Goal: Register for event/course

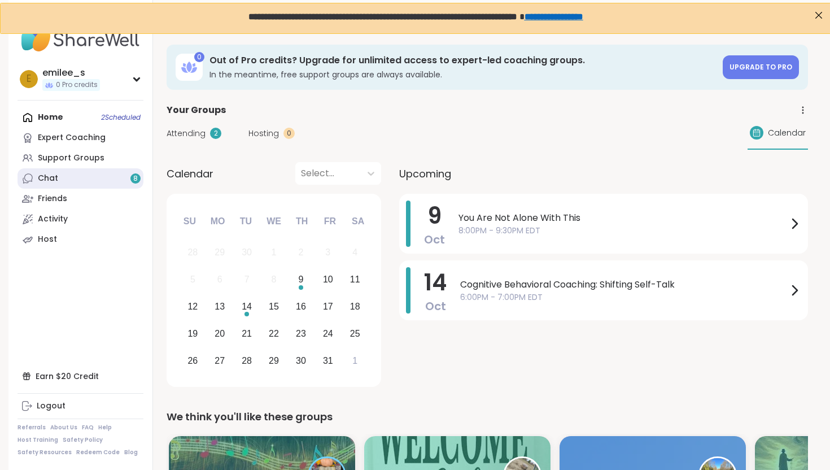
click at [77, 187] on link "Chat 8" at bounding box center [80, 178] width 126 height 20
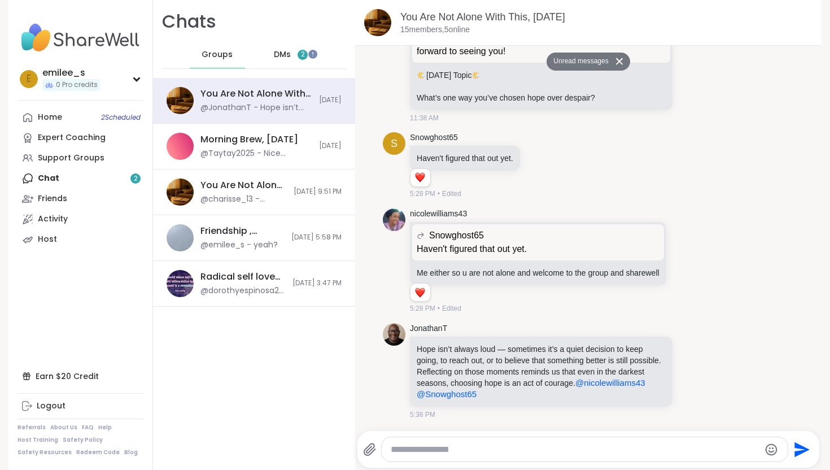
click at [260, 58] on div "Groups DMs 2" at bounding box center [254, 55] width 184 height 28
click at [270, 58] on div "DMs 2" at bounding box center [291, 54] width 55 height 27
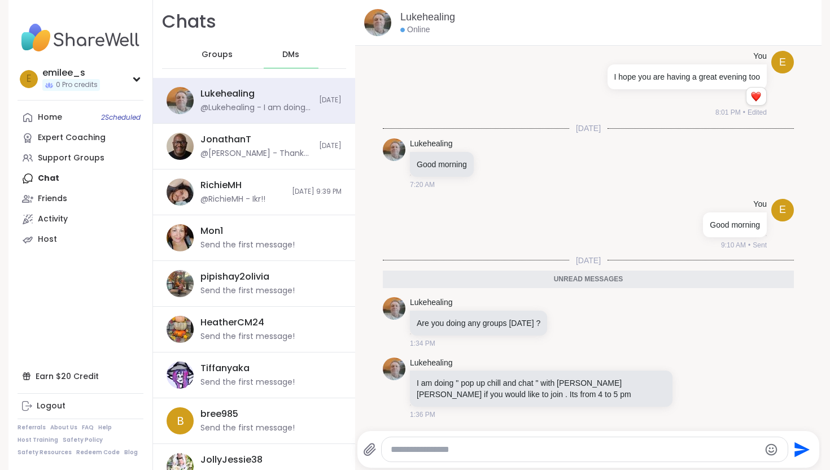
click at [530, 447] on textarea "Type your message" at bounding box center [575, 449] width 369 height 11
type textarea "**********"
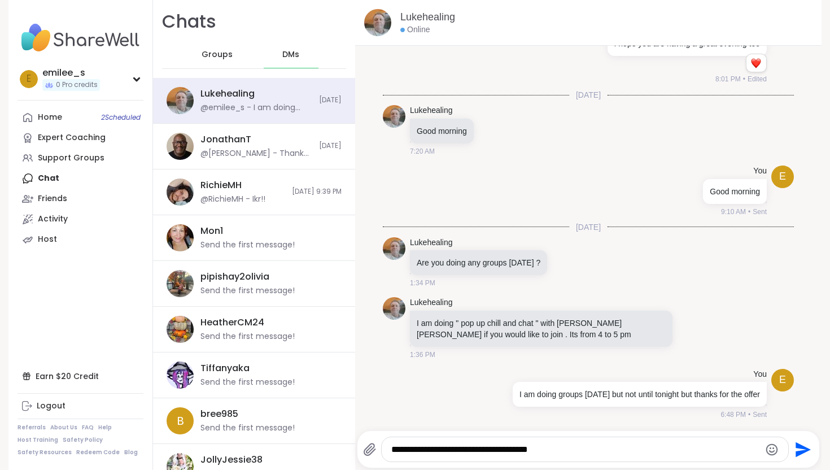
type textarea "**********"
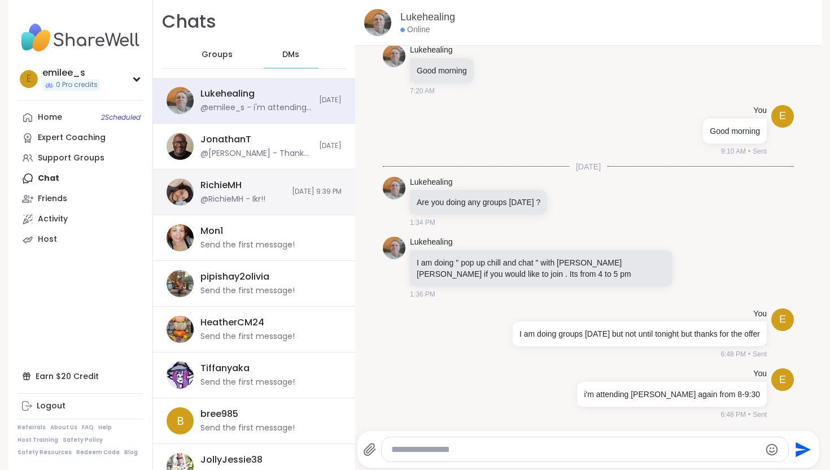
click at [236, 190] on div "RichieMH" at bounding box center [220, 185] width 41 height 12
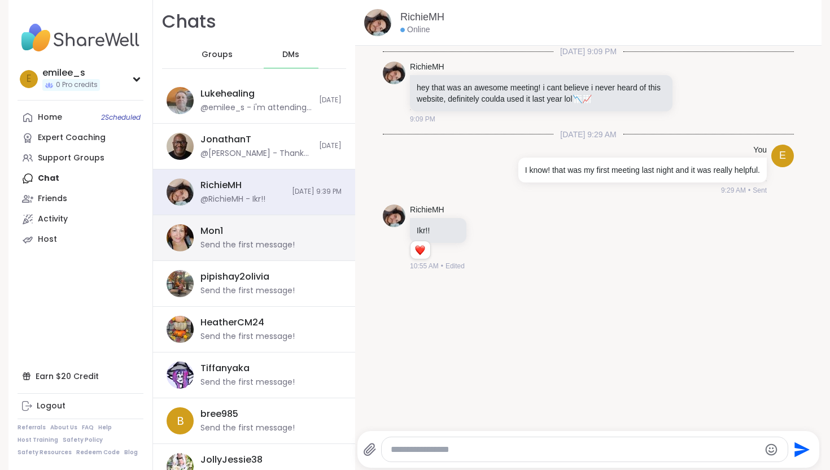
click at [235, 237] on div "Mon1 Send the first message!" at bounding box center [267, 238] width 134 height 26
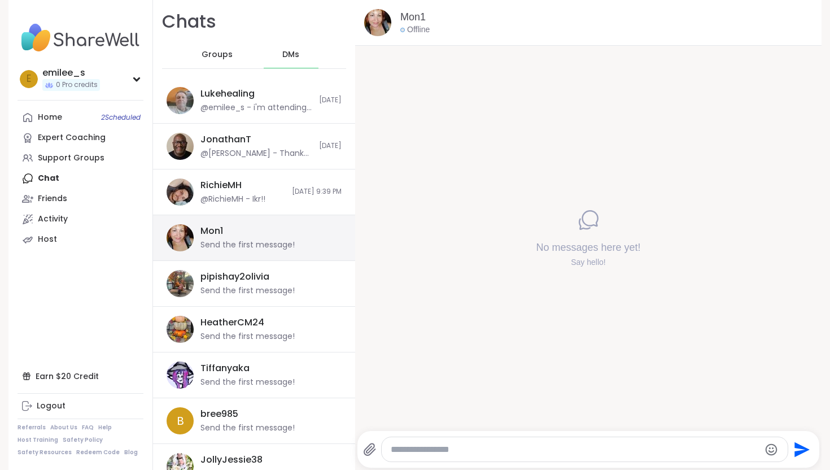
scroll to position [0, 0]
click at [205, 55] on span "Groups" at bounding box center [216, 54] width 31 height 11
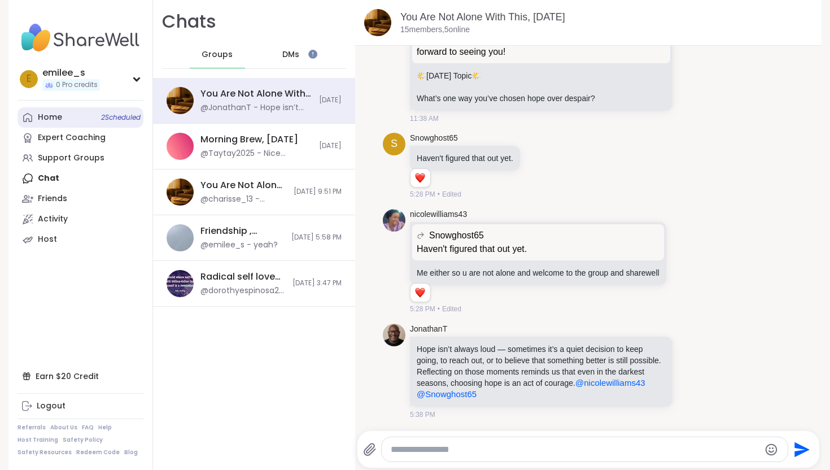
click at [78, 117] on link "Home 2 Scheduled" at bounding box center [80, 117] width 126 height 20
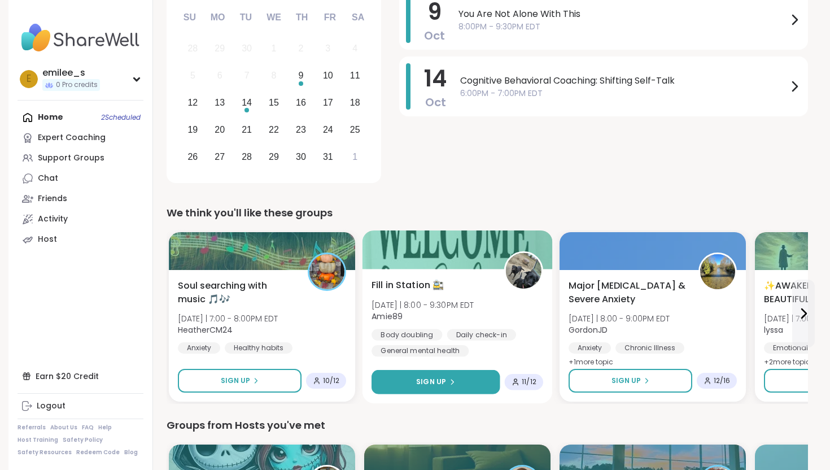
scroll to position [207, 1]
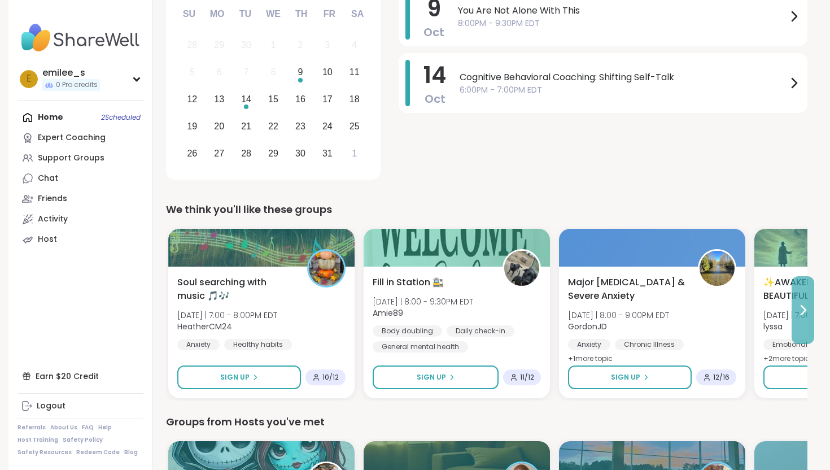
click at [799, 304] on icon at bounding box center [803, 310] width 14 height 14
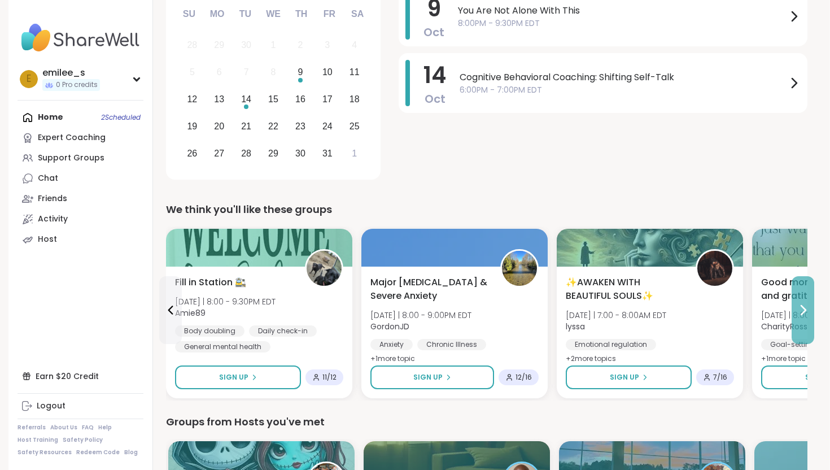
click at [803, 305] on icon at bounding box center [803, 310] width 14 height 14
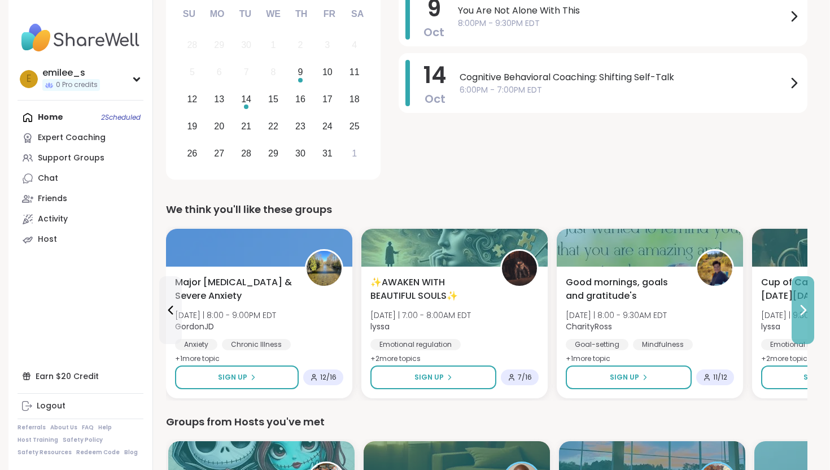
click at [804, 311] on icon at bounding box center [803, 309] width 5 height 9
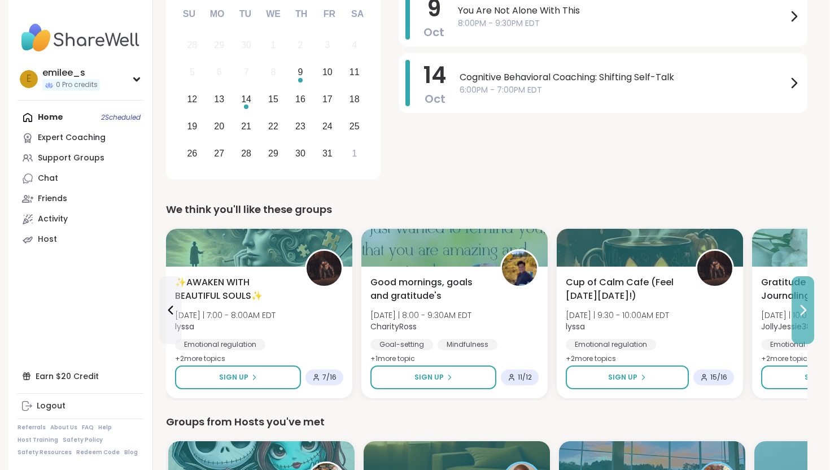
click at [804, 311] on icon at bounding box center [803, 310] width 14 height 14
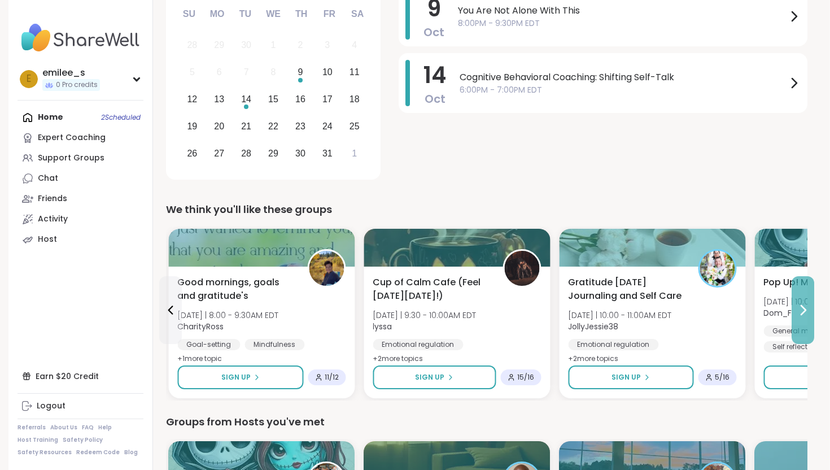
click at [805, 311] on icon at bounding box center [803, 310] width 14 height 14
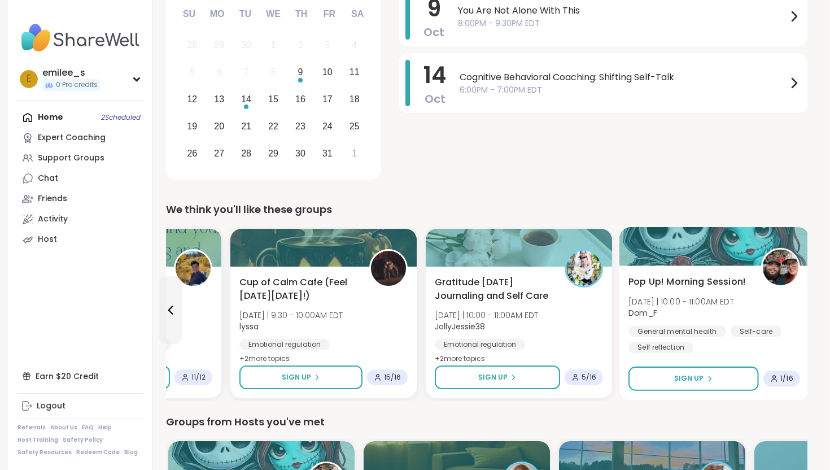
click at [681, 297] on span "[DATE] | 10:00 - 11:00AM EDT" at bounding box center [681, 300] width 106 height 11
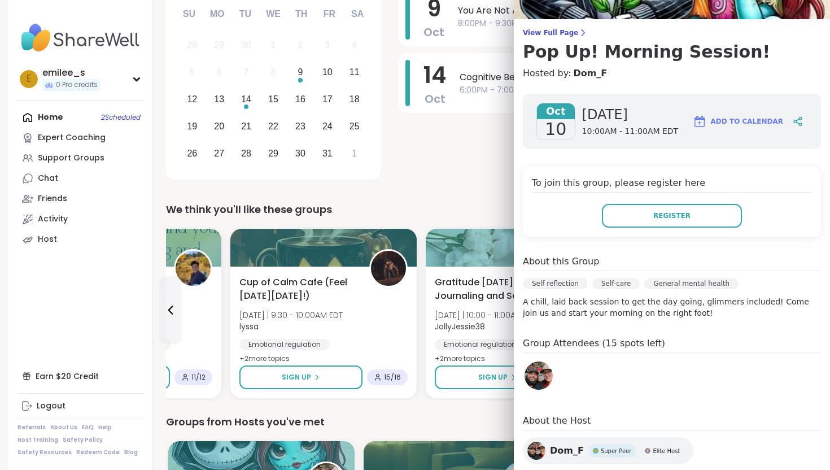
scroll to position [0, 0]
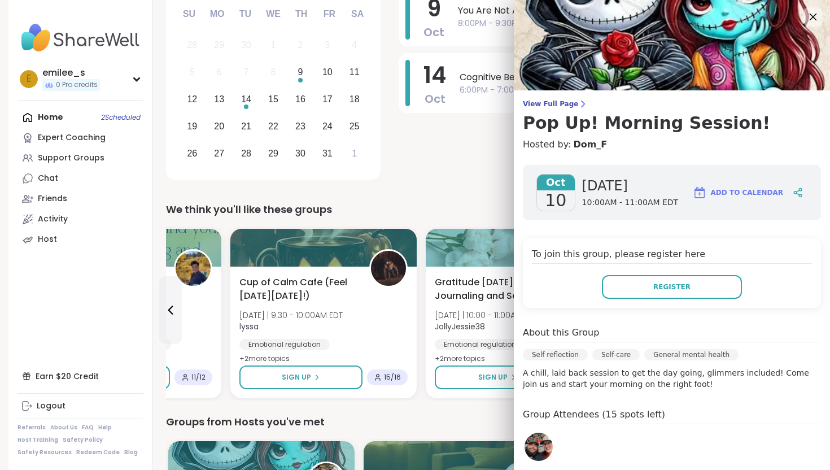
click at [812, 11] on icon at bounding box center [812, 17] width 14 height 14
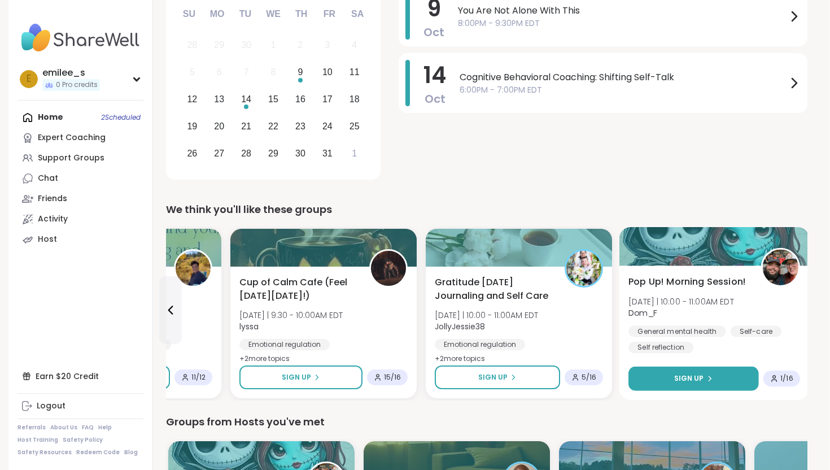
click at [698, 377] on span "Sign Up" at bounding box center [689, 378] width 30 height 10
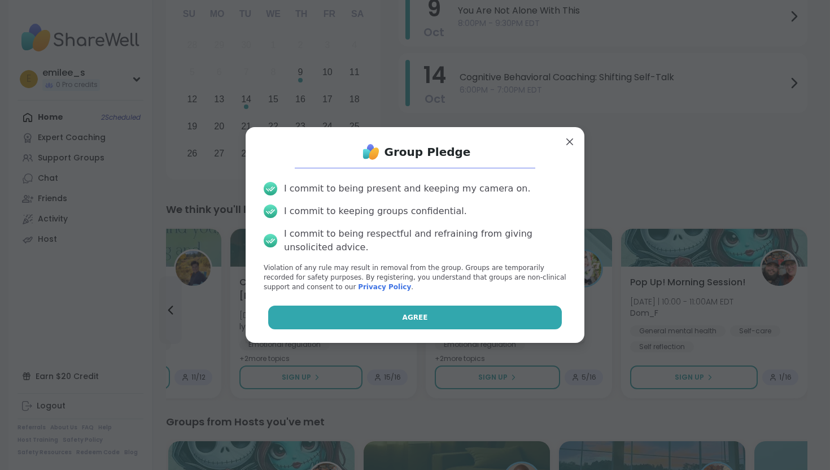
click at [506, 325] on button "Agree" at bounding box center [415, 317] width 294 height 24
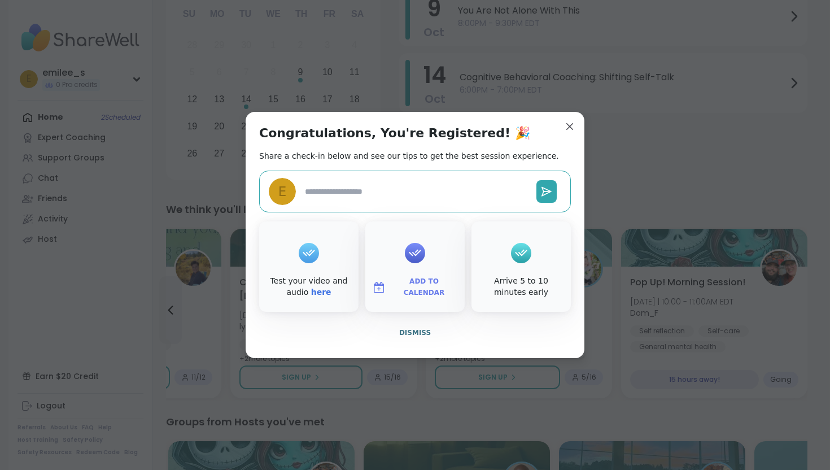
type textarea "*"
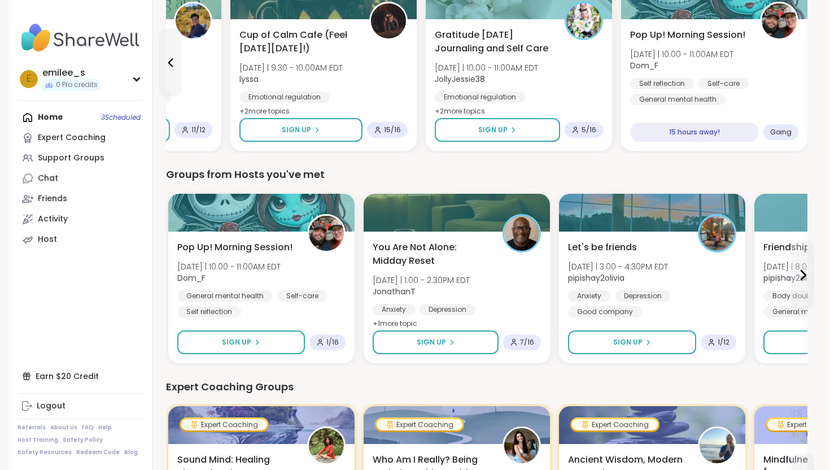
scroll to position [457, 1]
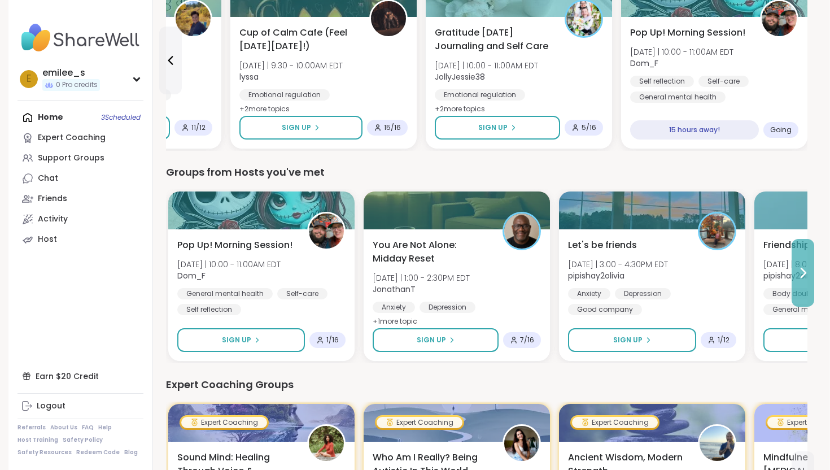
click at [810, 260] on button at bounding box center [802, 273] width 23 height 68
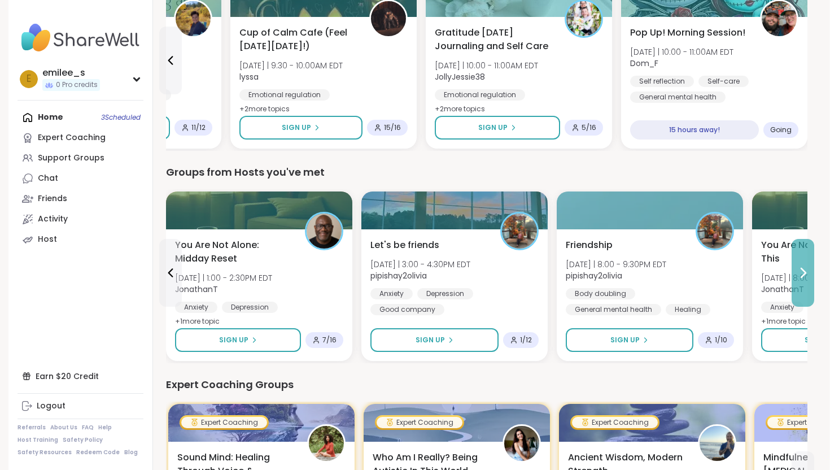
click at [810, 261] on button at bounding box center [802, 273] width 23 height 68
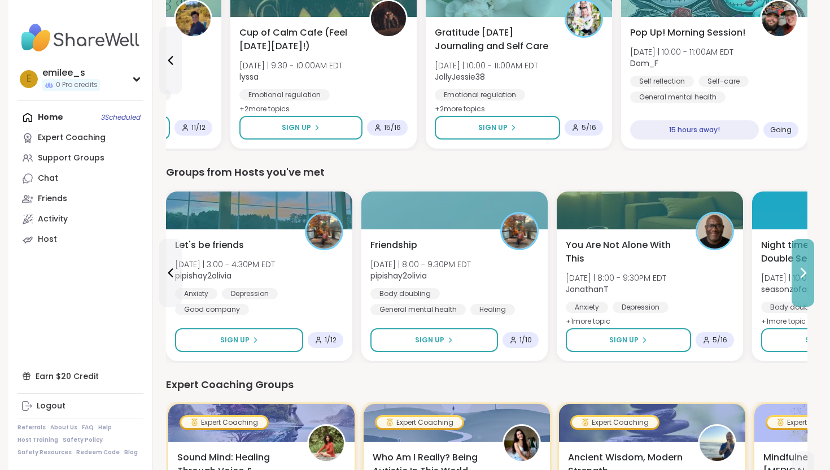
click at [810, 261] on button at bounding box center [802, 273] width 23 height 68
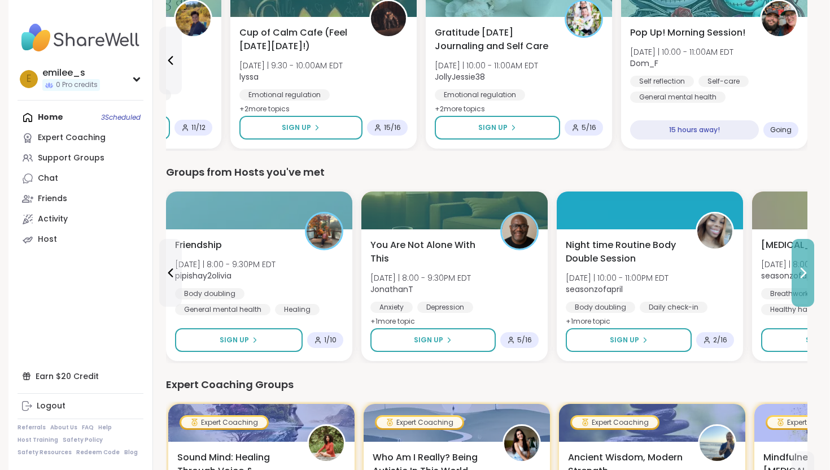
click at [807, 264] on button at bounding box center [802, 273] width 23 height 68
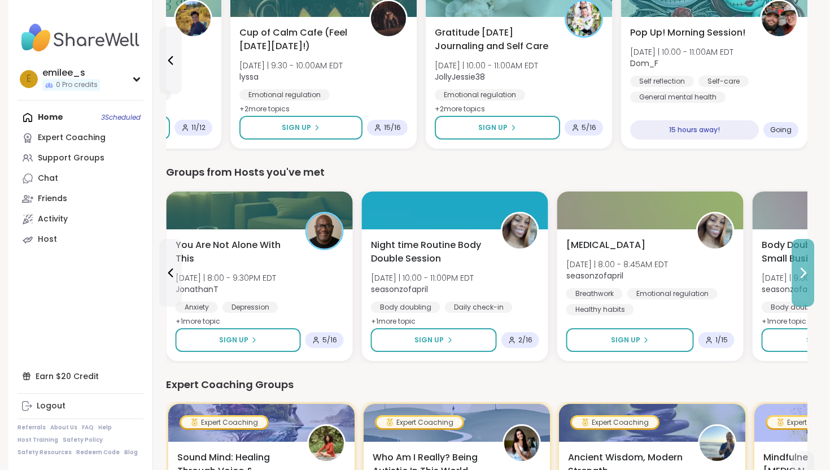
click at [807, 263] on button at bounding box center [802, 273] width 23 height 68
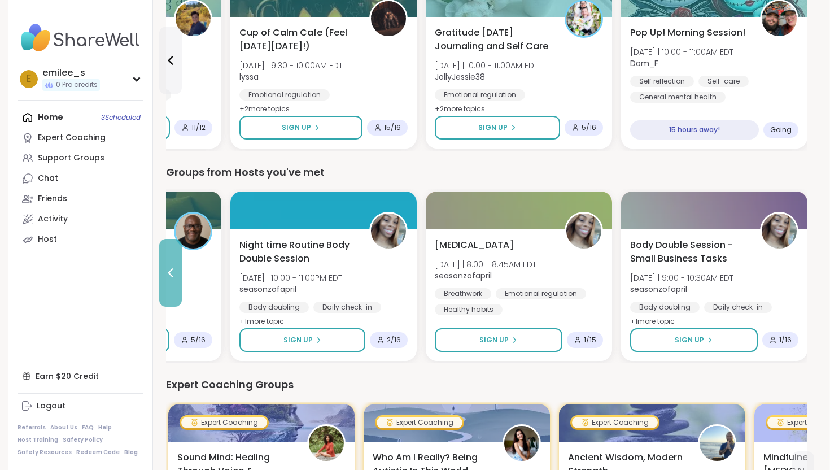
click at [164, 257] on button at bounding box center [170, 273] width 23 height 68
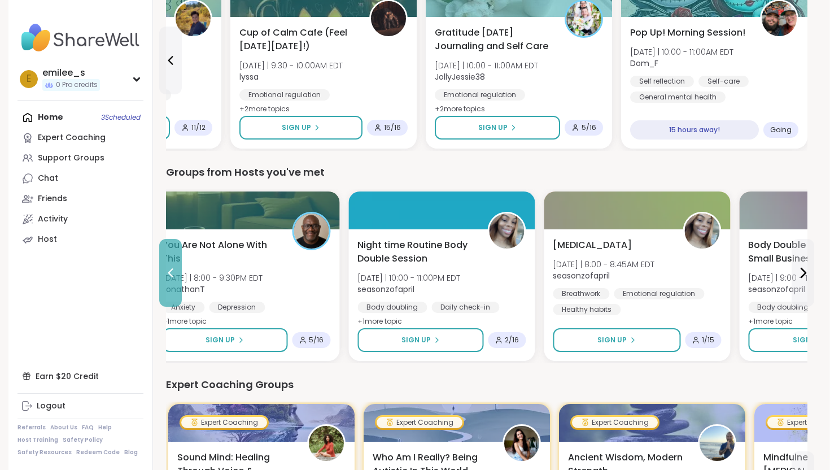
click at [164, 257] on button at bounding box center [170, 273] width 23 height 68
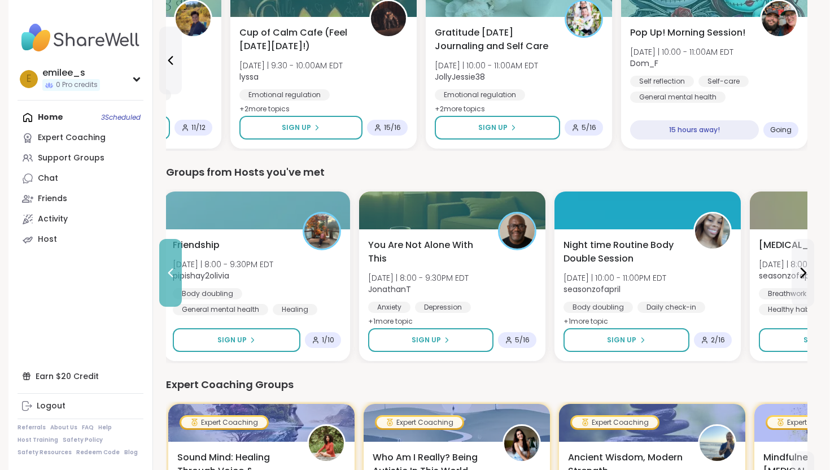
click at [164, 257] on button at bounding box center [170, 273] width 23 height 68
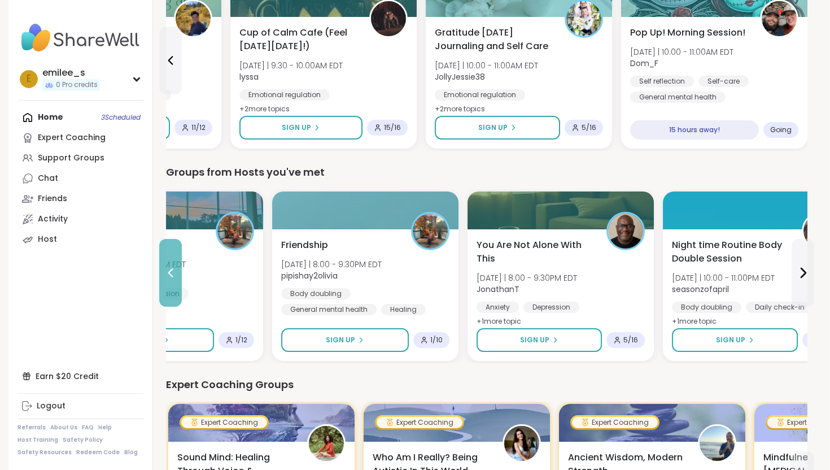
click at [164, 257] on button at bounding box center [170, 273] width 23 height 68
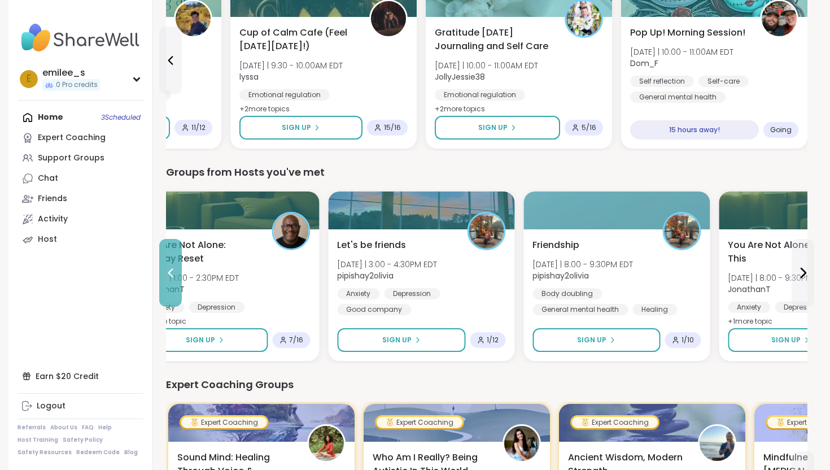
click at [164, 257] on button at bounding box center [170, 273] width 23 height 68
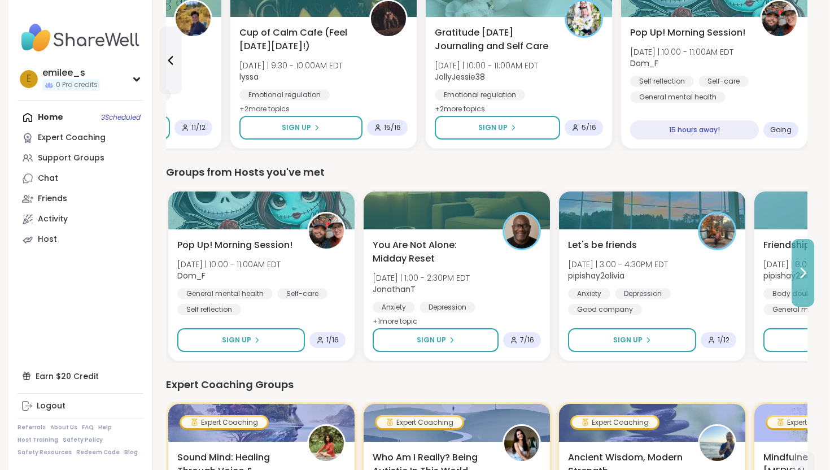
click at [803, 267] on icon at bounding box center [803, 273] width 14 height 14
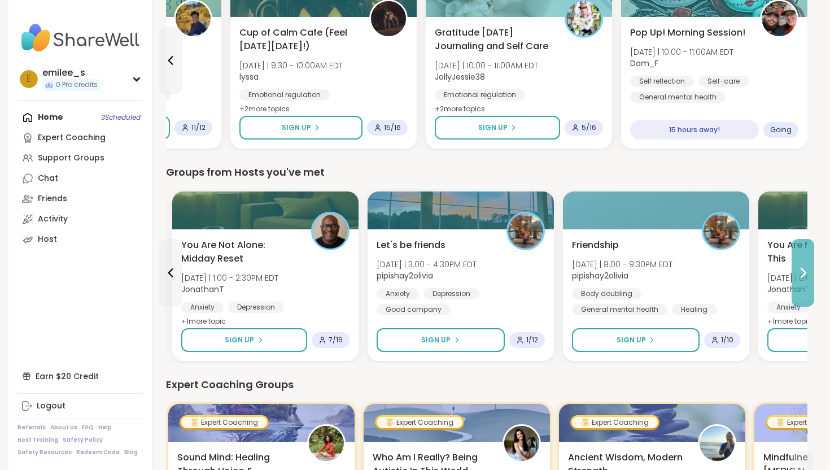
click at [804, 268] on icon at bounding box center [803, 273] width 14 height 14
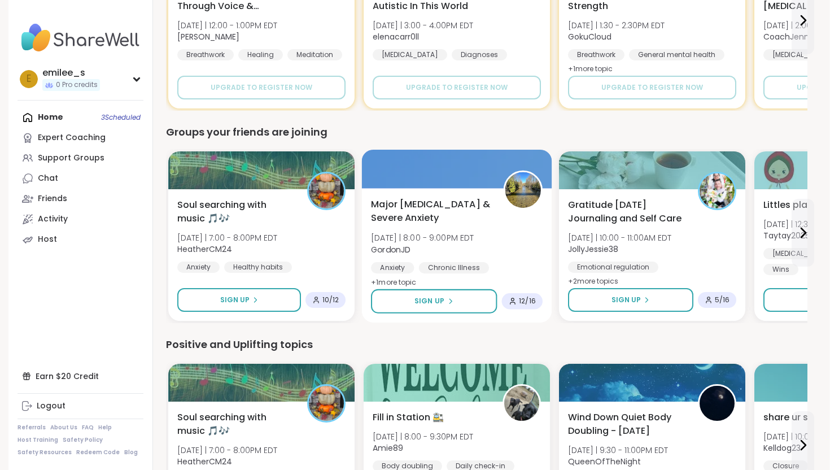
scroll to position [922, 1]
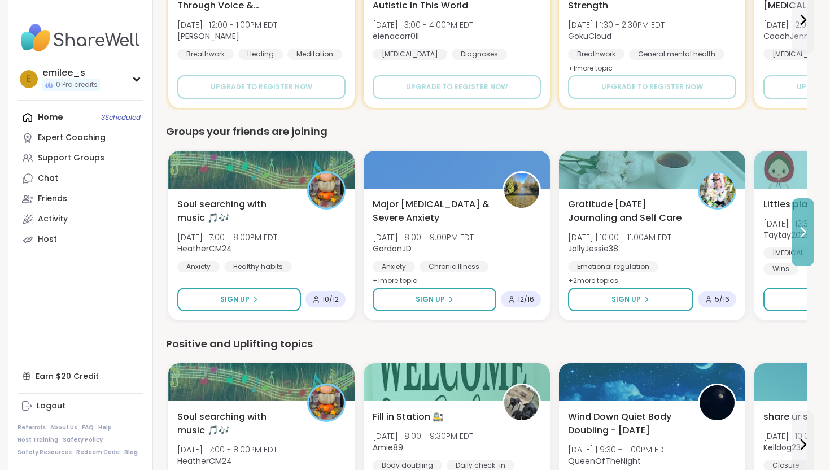
click at [807, 246] on button at bounding box center [802, 232] width 23 height 68
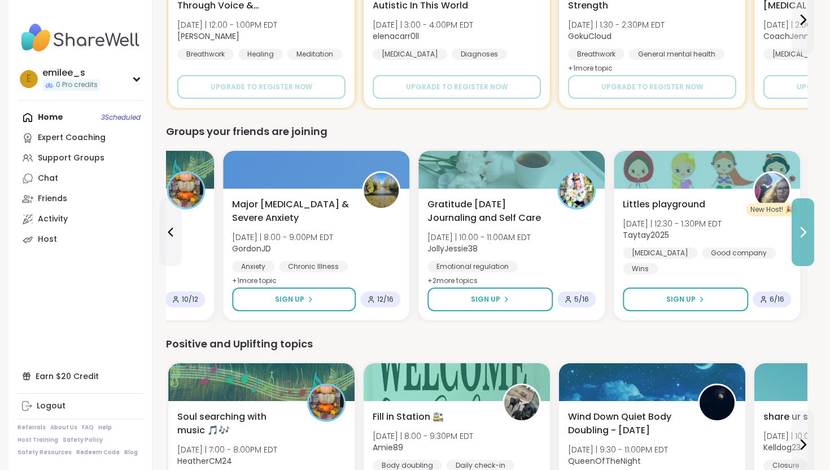
click at [807, 246] on button at bounding box center [802, 232] width 23 height 68
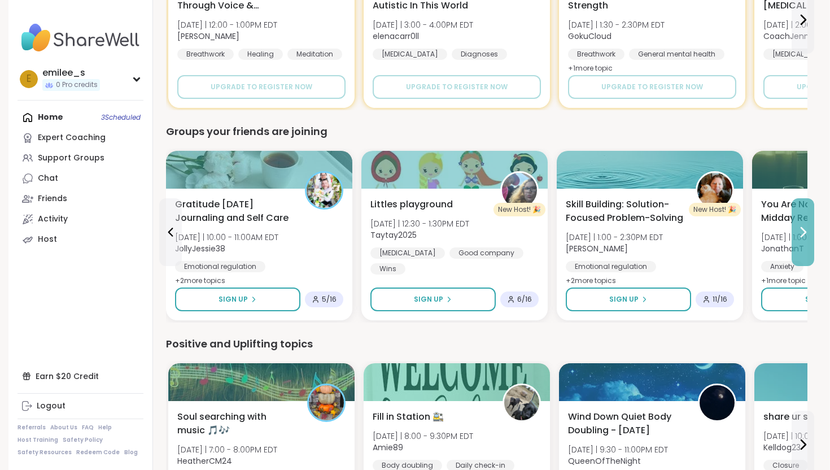
click at [807, 246] on button at bounding box center [802, 232] width 23 height 68
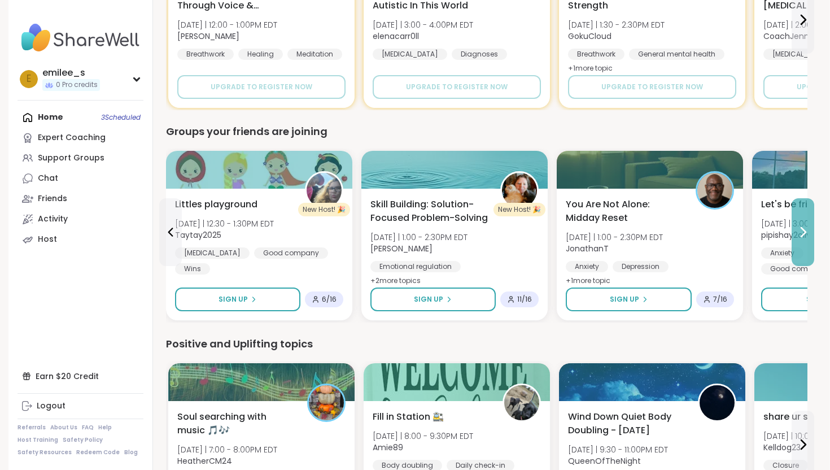
click at [807, 246] on button at bounding box center [802, 232] width 23 height 68
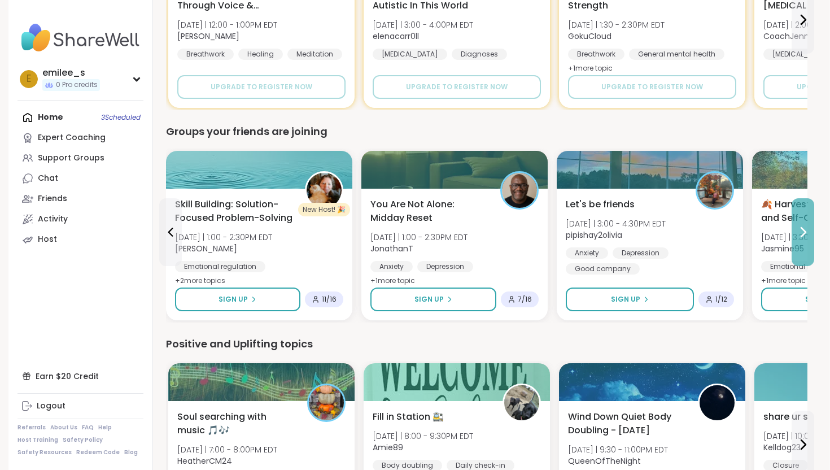
click at [807, 246] on button at bounding box center [802, 232] width 23 height 68
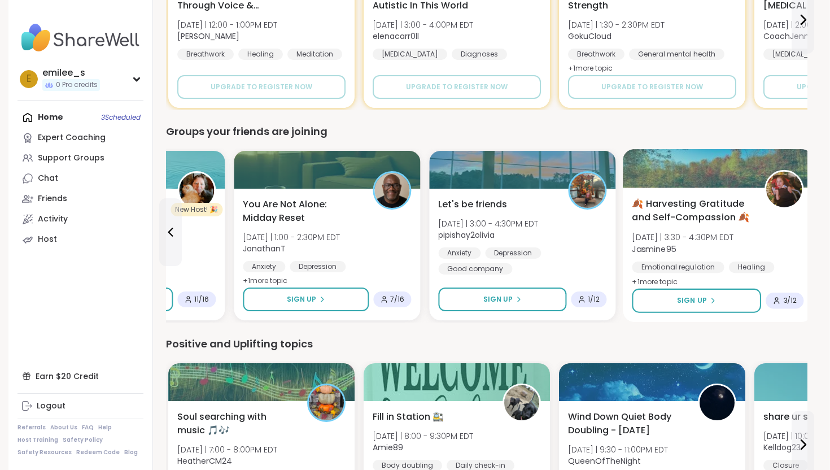
click at [807, 246] on div "🍂 Harvesting Gratitude and Self-Compassion 🍂 Fri 10/10 | 3:30 - 4:30PM EDT Jasm…" at bounding box center [718, 254] width 190 height 134
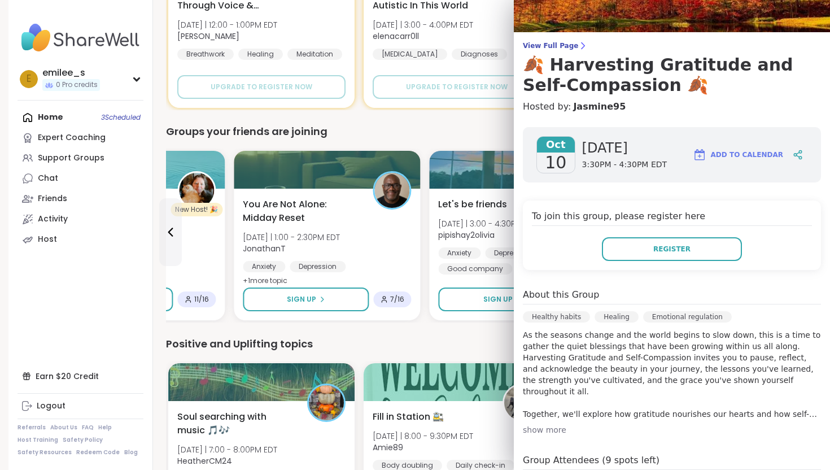
scroll to position [68, 0]
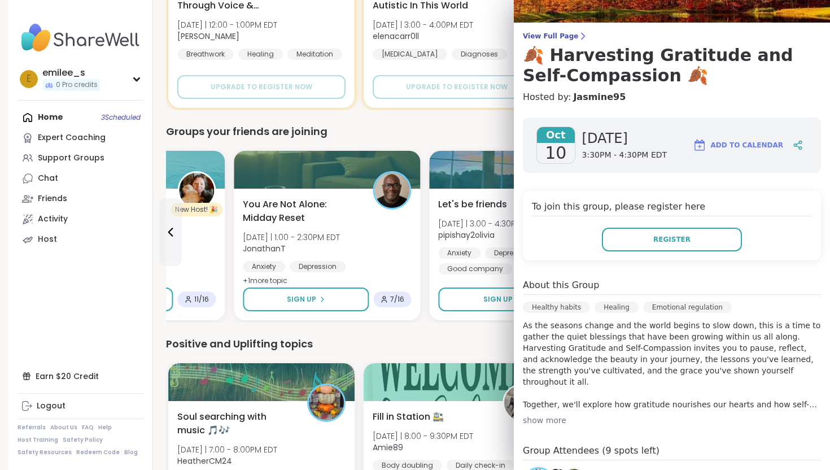
click at [479, 125] on div "Groups your friends are joining" at bounding box center [486, 132] width 641 height 16
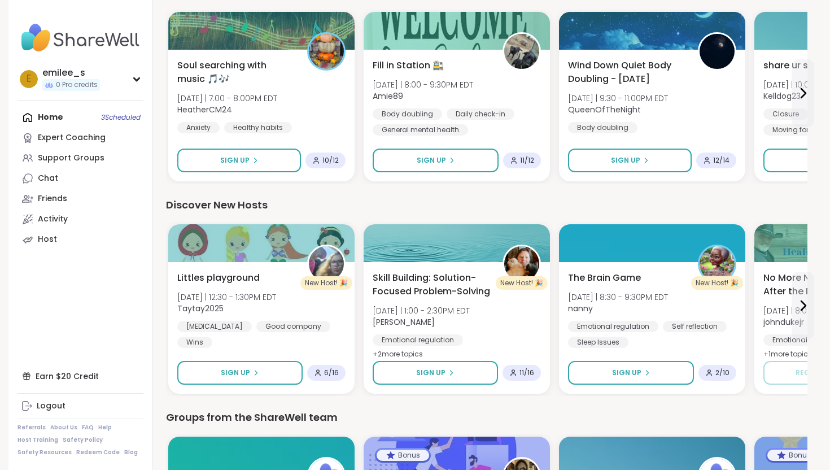
scroll to position [1229, 1]
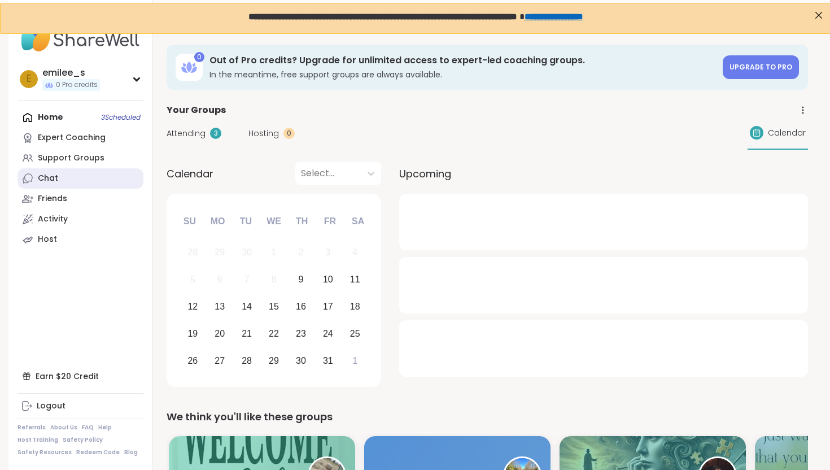
click at [76, 179] on link "Chat" at bounding box center [80, 178] width 126 height 20
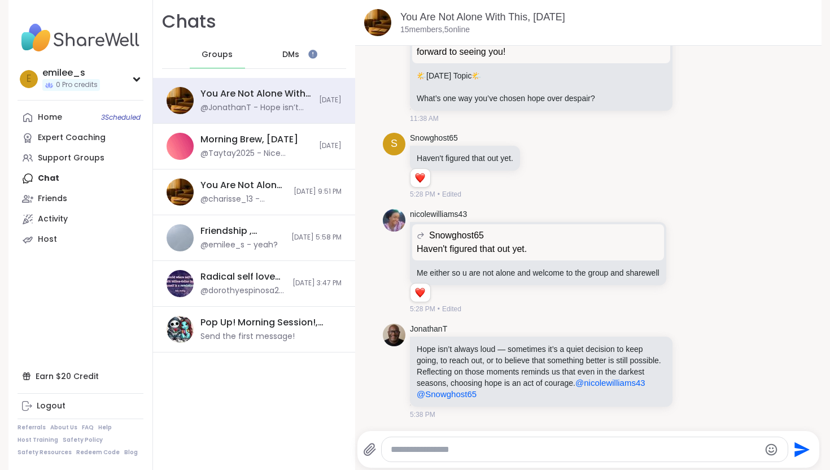
click at [276, 55] on div "DMs" at bounding box center [291, 54] width 55 height 27
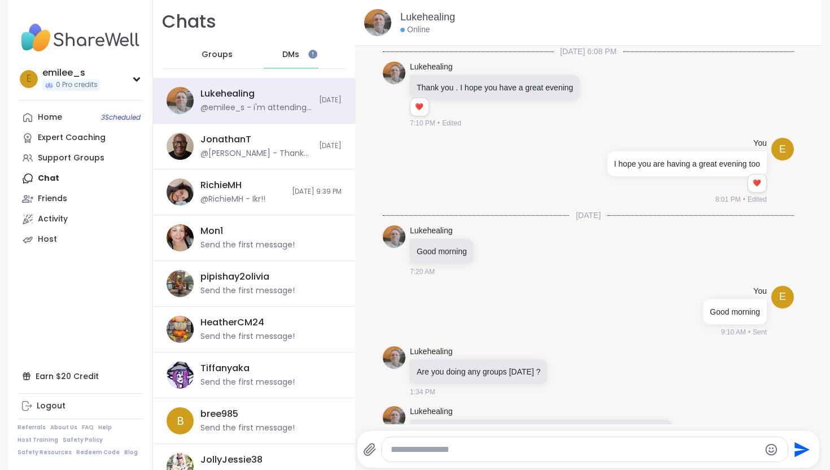
scroll to position [169, 0]
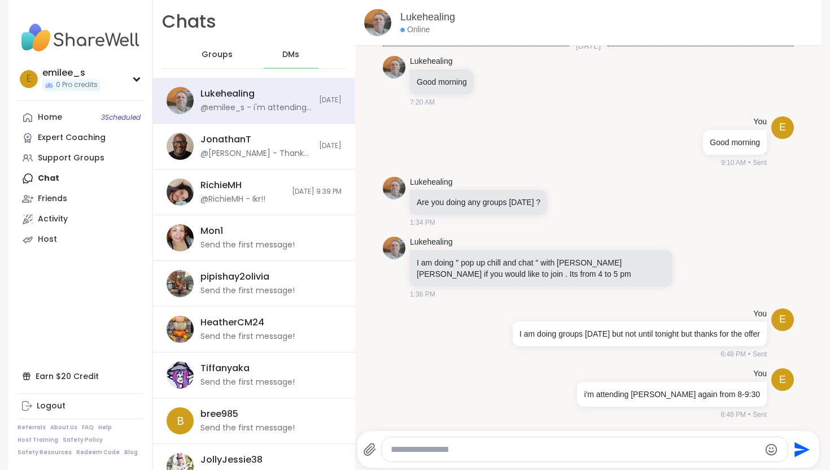
click at [208, 60] on div "Groups" at bounding box center [217, 54] width 55 height 27
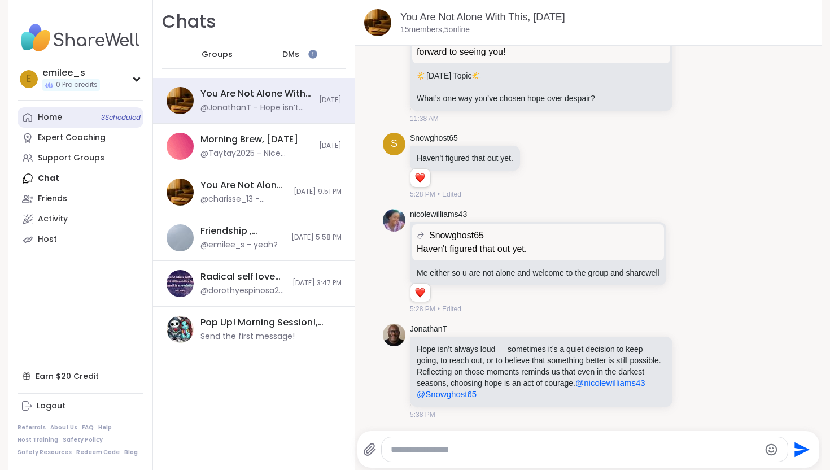
click at [82, 114] on link "Home 3 Scheduled" at bounding box center [80, 117] width 126 height 20
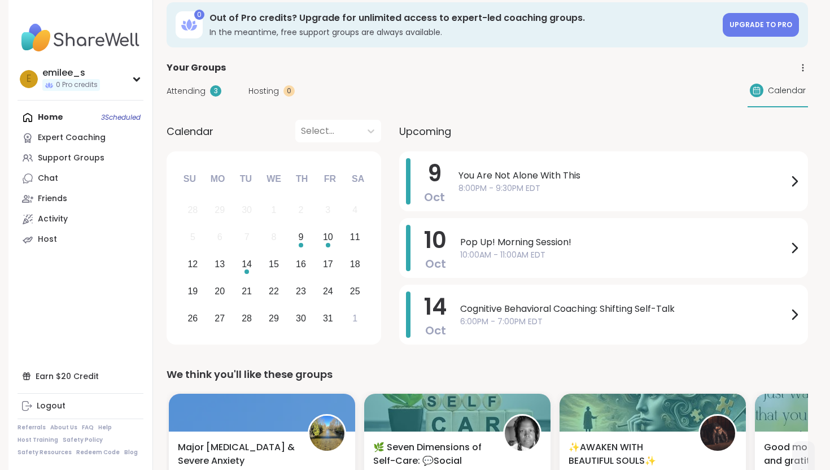
click at [201, 89] on span "Attending" at bounding box center [185, 91] width 39 height 12
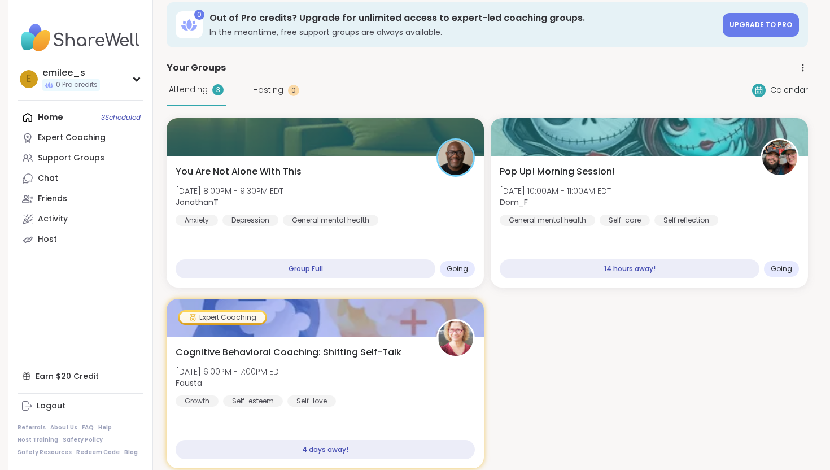
click at [258, 87] on span "Hosting" at bounding box center [268, 90] width 30 height 12
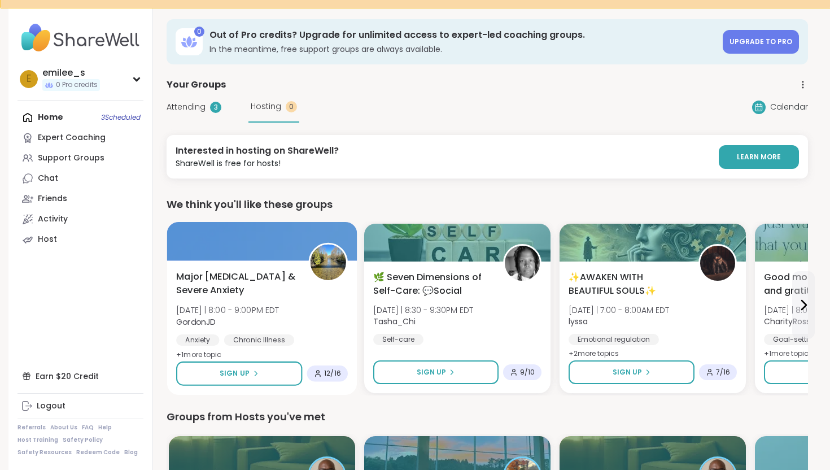
scroll to position [27, 0]
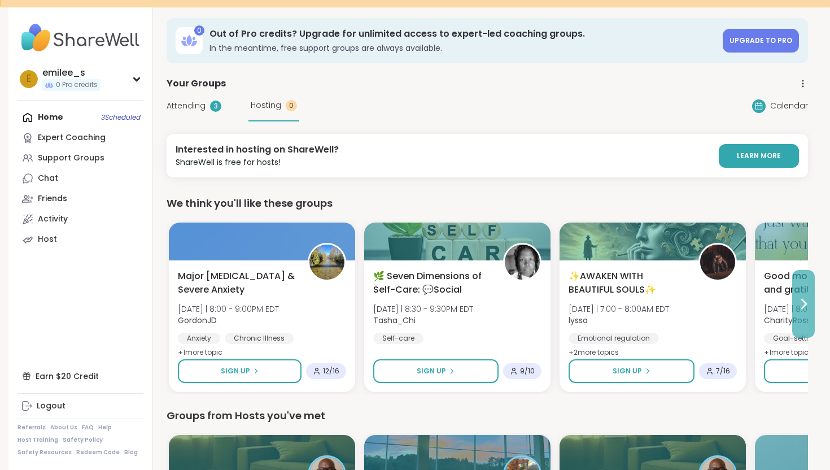
click at [802, 290] on button at bounding box center [803, 304] width 23 height 68
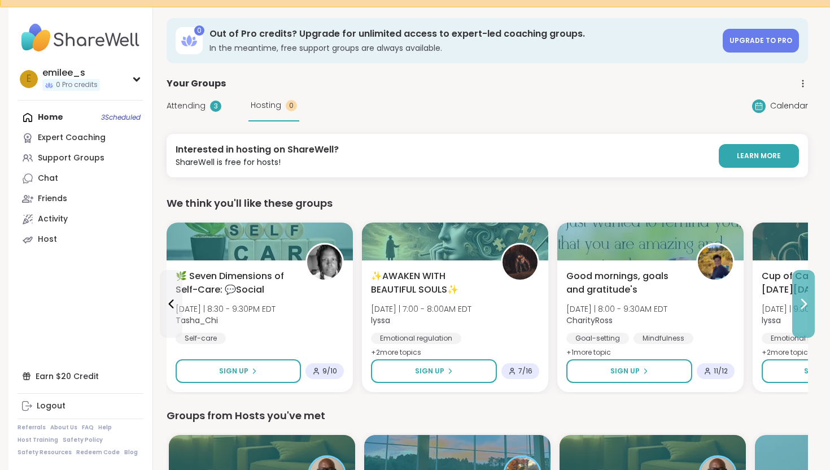
click at [802, 290] on button at bounding box center [803, 304] width 23 height 68
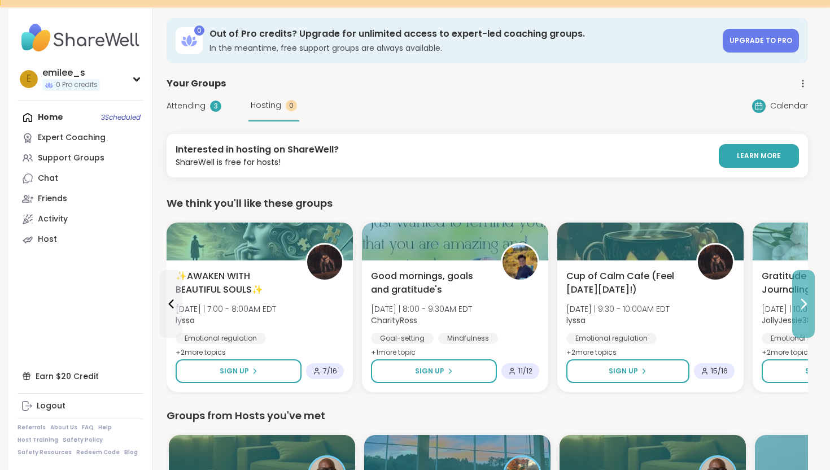
click at [801, 290] on button at bounding box center [803, 304] width 23 height 68
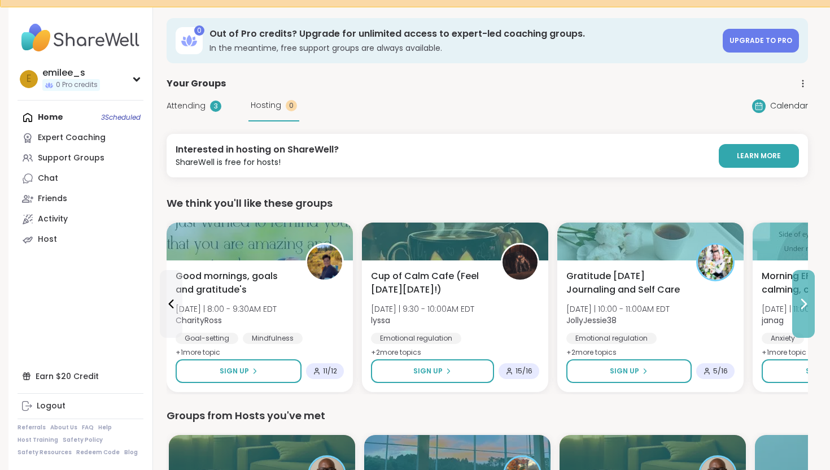
click at [801, 290] on button at bounding box center [803, 304] width 23 height 68
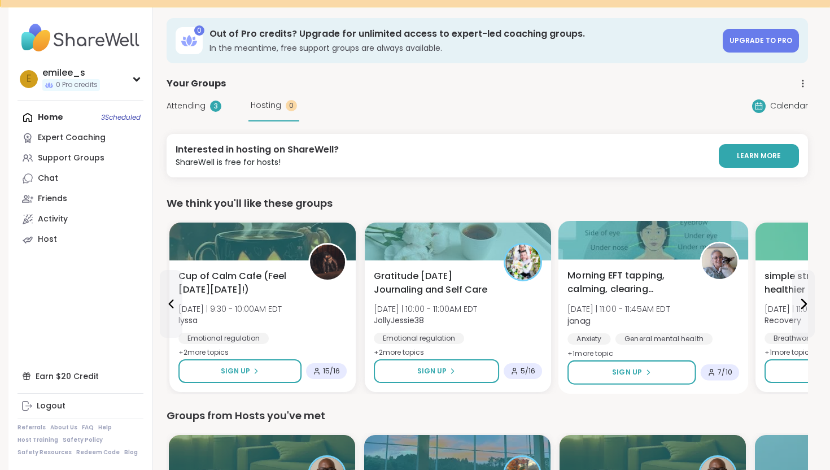
scroll to position [0, 0]
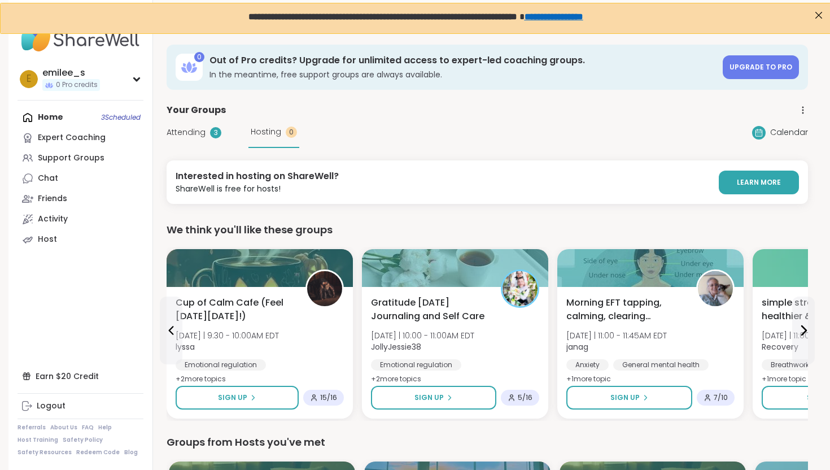
click at [176, 131] on span "Attending" at bounding box center [185, 132] width 39 height 12
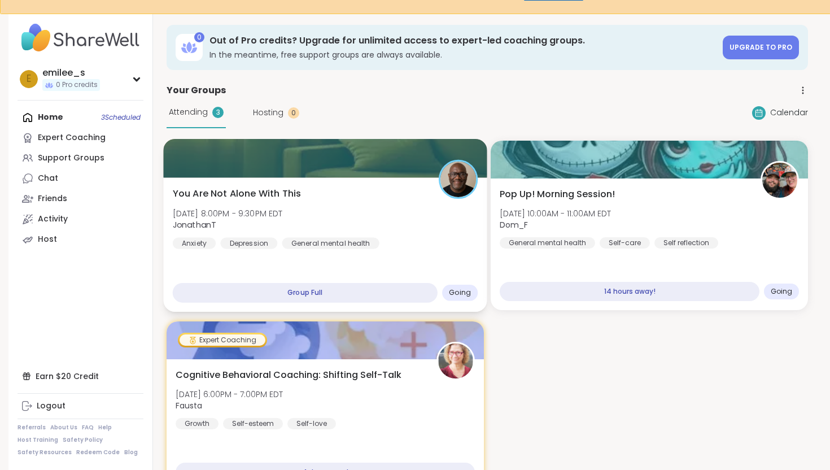
scroll to position [25, 0]
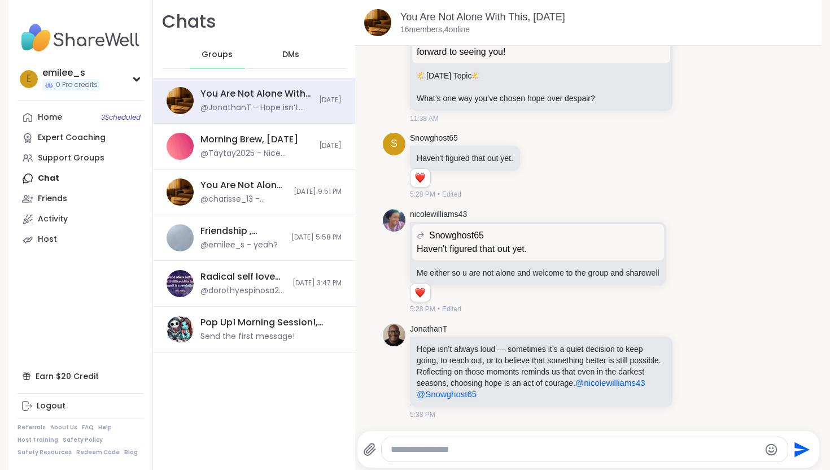
click at [277, 52] on div "DMs" at bounding box center [291, 54] width 55 height 27
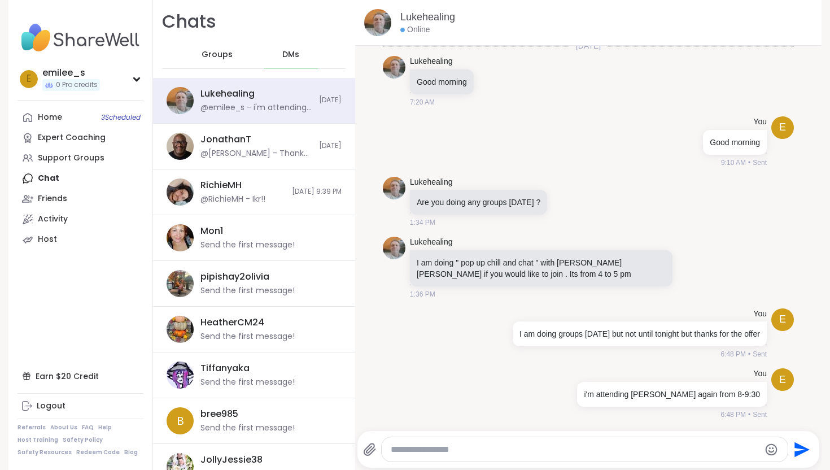
click at [212, 54] on span "Groups" at bounding box center [216, 54] width 31 height 11
